Goal: Navigation & Orientation: Find specific page/section

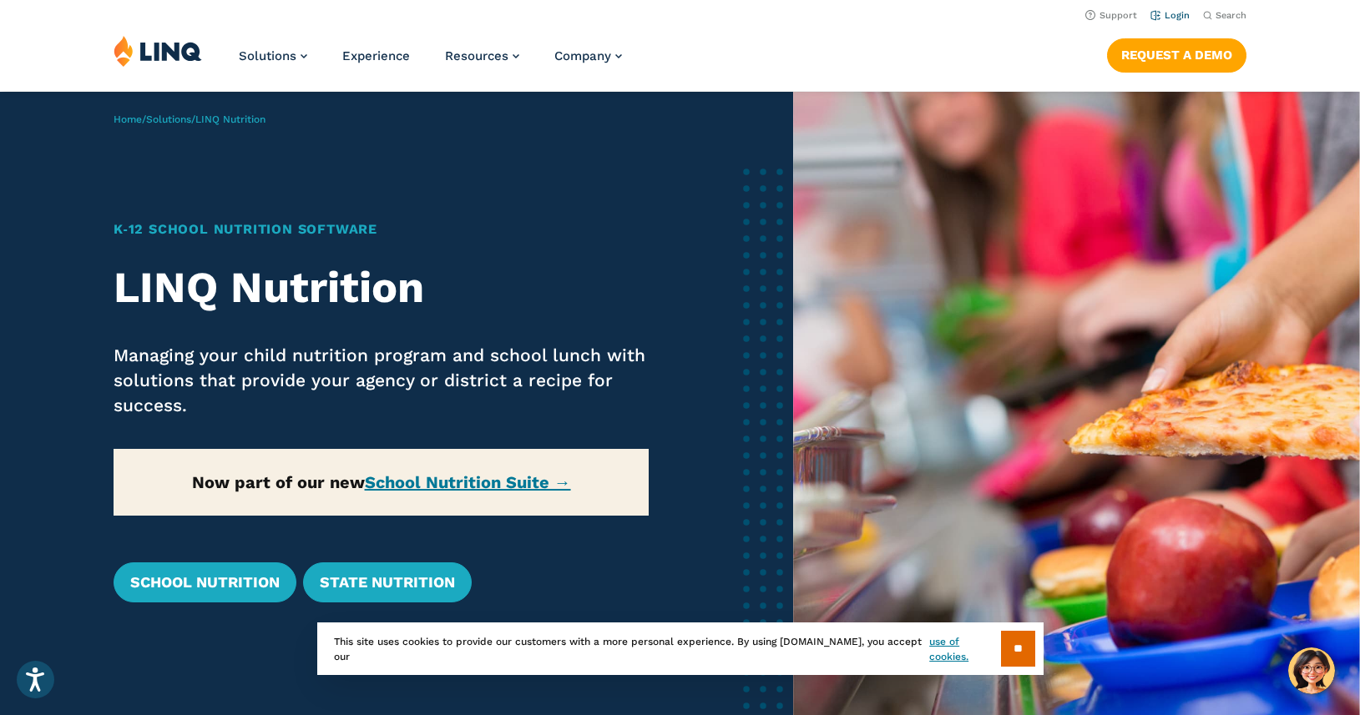
click at [1176, 16] on link "Login" at bounding box center [1169, 15] width 39 height 11
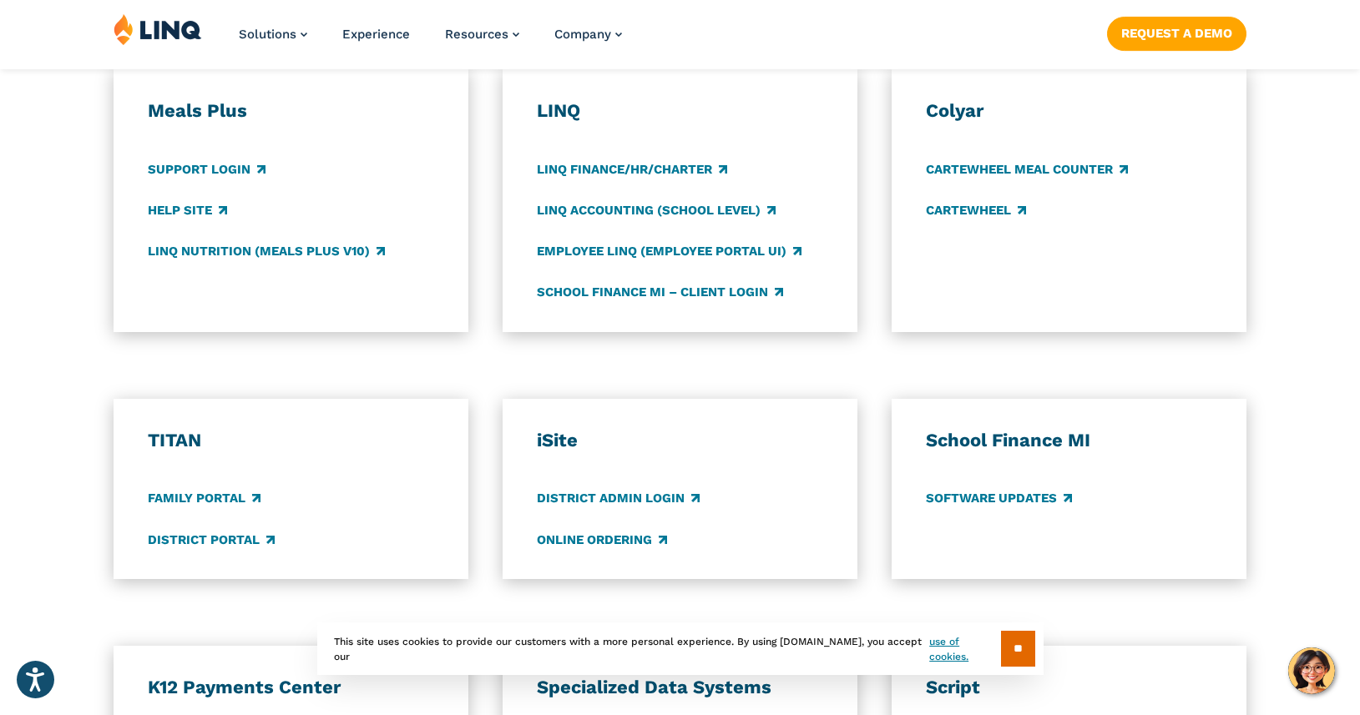
scroll to position [957, 0]
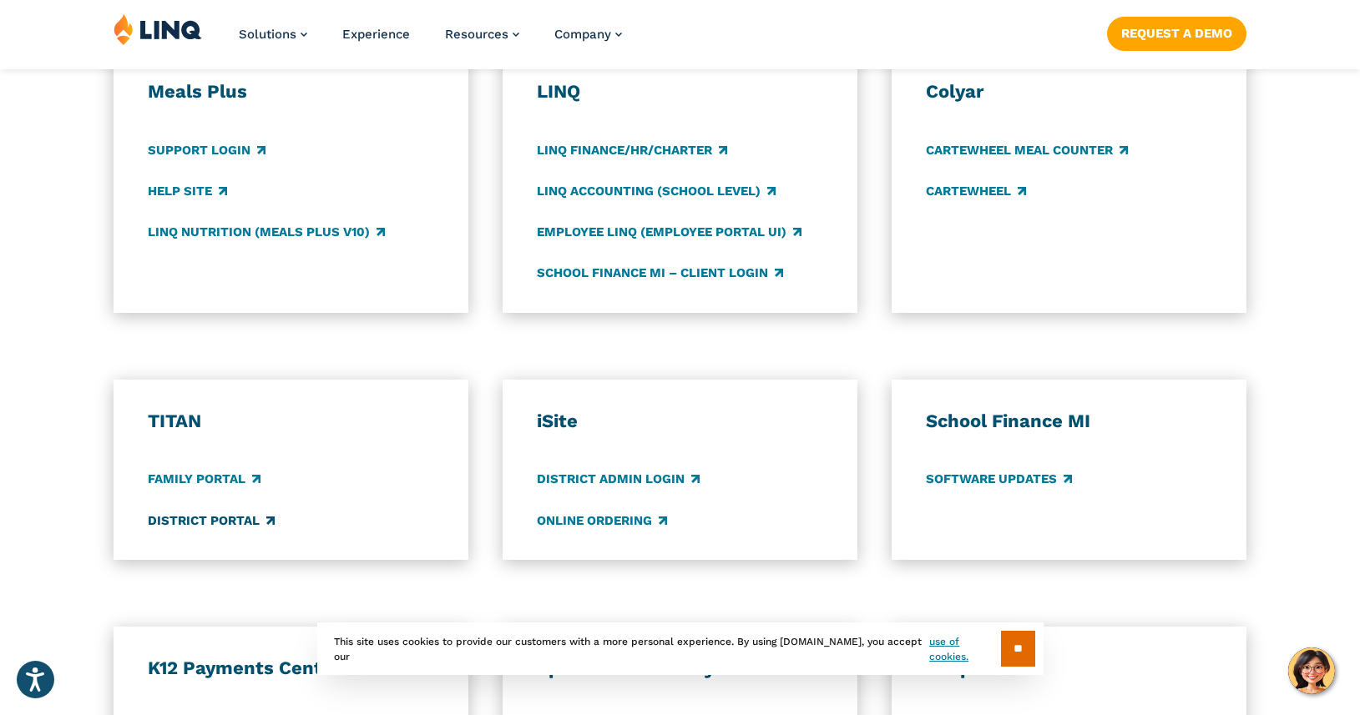
click at [212, 518] on link "District Portal" at bounding box center [211, 521] width 127 height 18
